Goal: Navigation & Orientation: Understand site structure

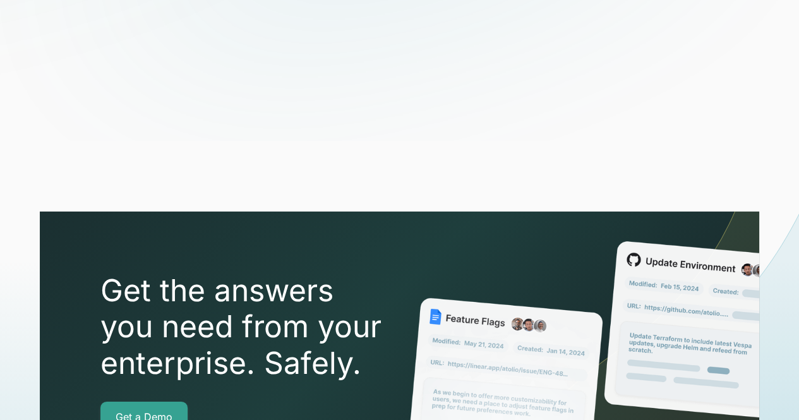
scroll to position [4431, 0]
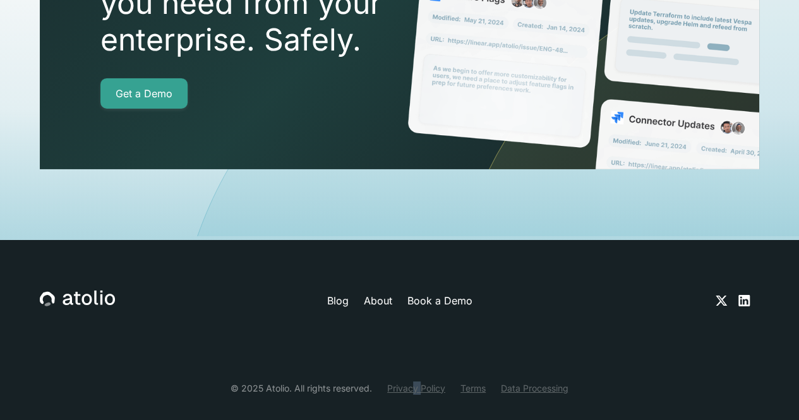
click at [420, 363] on div "© 2025 Atolio. All rights reserved. Privacy Policy Terms Data Processing" at bounding box center [400, 377] width 720 height 33
click at [420, 382] on link "Privacy Policy" at bounding box center [416, 388] width 58 height 13
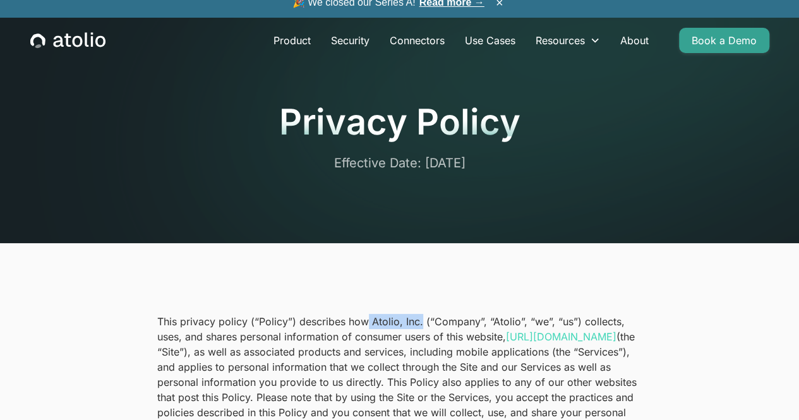
drag, startPoint x: 368, startPoint y: 318, endPoint x: 421, endPoint y: 313, distance: 53.4
copy p "Atolio, Inc."
click at [306, 50] on link "Product" at bounding box center [291, 40] width 57 height 25
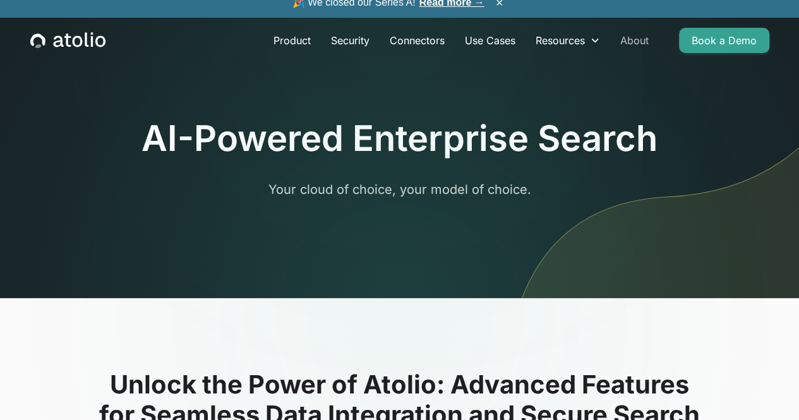
click at [634, 51] on link "About" at bounding box center [634, 40] width 49 height 25
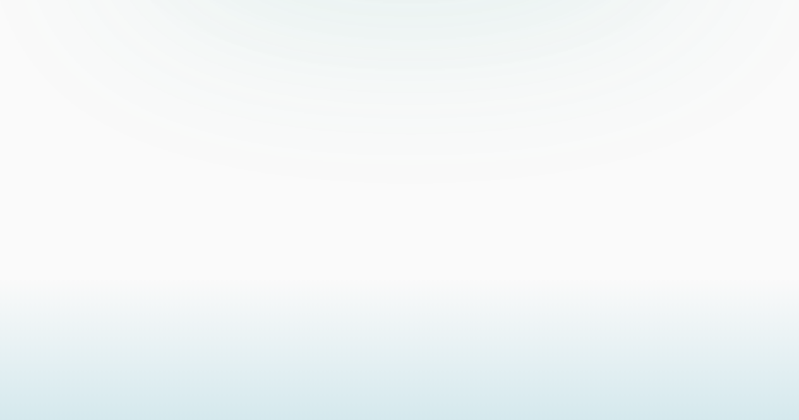
scroll to position [3049, 0]
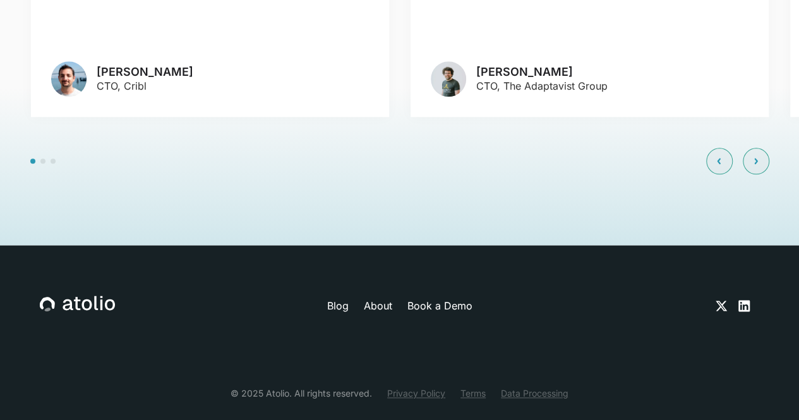
drag, startPoint x: 627, startPoint y: 291, endPoint x: 618, endPoint y: 287, distance: 9.6
click at [627, 296] on div "Blog About Book a Demo" at bounding box center [400, 331] width 720 height 71
click at [745, 300] on icon at bounding box center [743, 305] width 11 height 11
